Goal: Navigation & Orientation: Find specific page/section

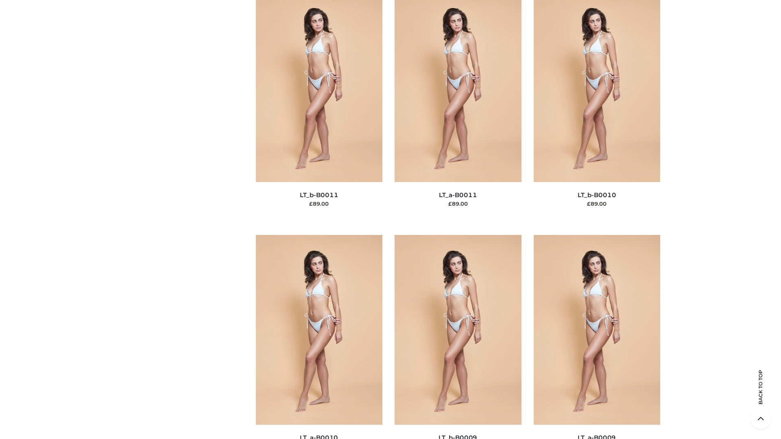
scroll to position [3654, 0]
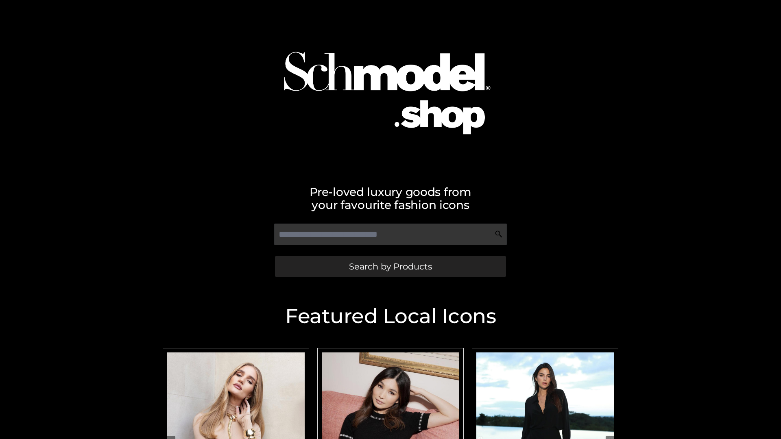
click at [390, 266] on span "Search by Products" at bounding box center [390, 266] width 83 height 9
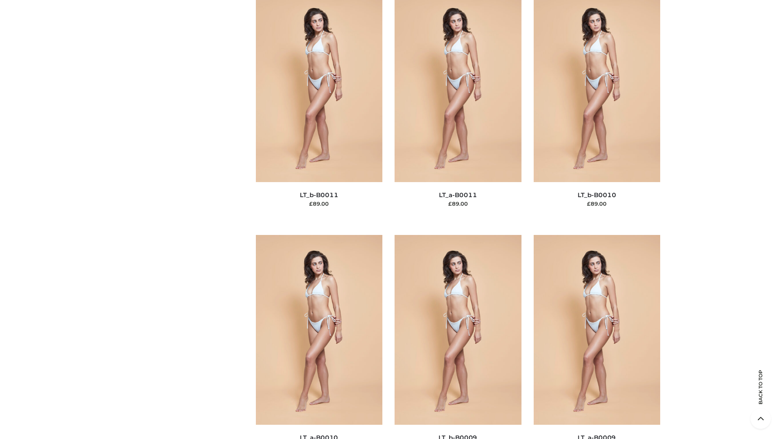
scroll to position [3654, 0]
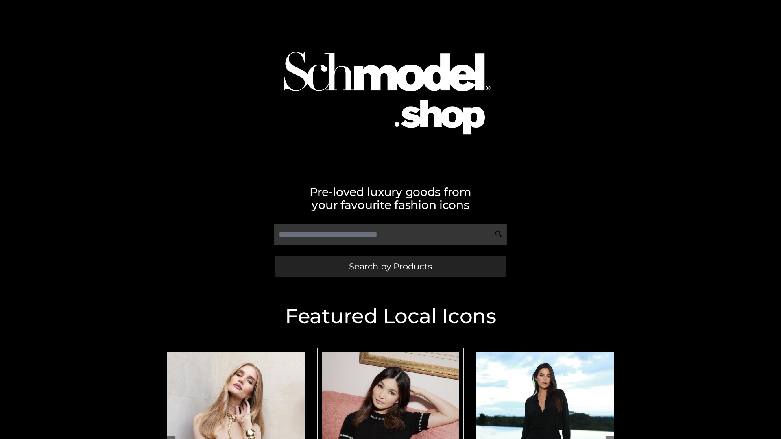
click at [390, 266] on span "Search by Products" at bounding box center [390, 266] width 83 height 9
